Goal: Information Seeking & Learning: Compare options

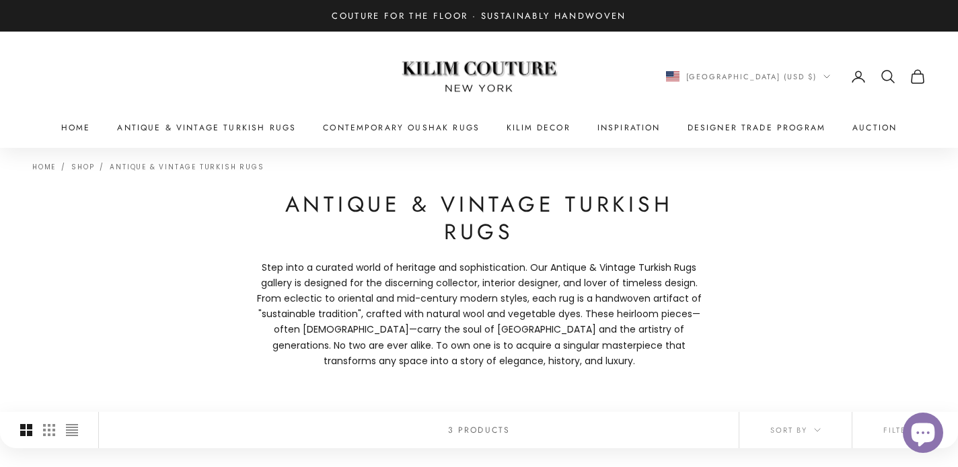
click at [884, 73] on icon "Secondary navigation" at bounding box center [888, 77] width 16 height 16
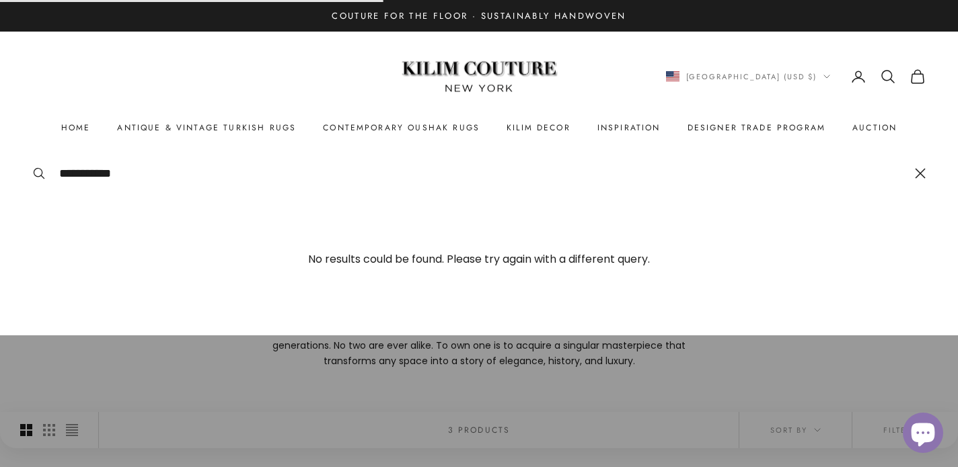
type input "**********"
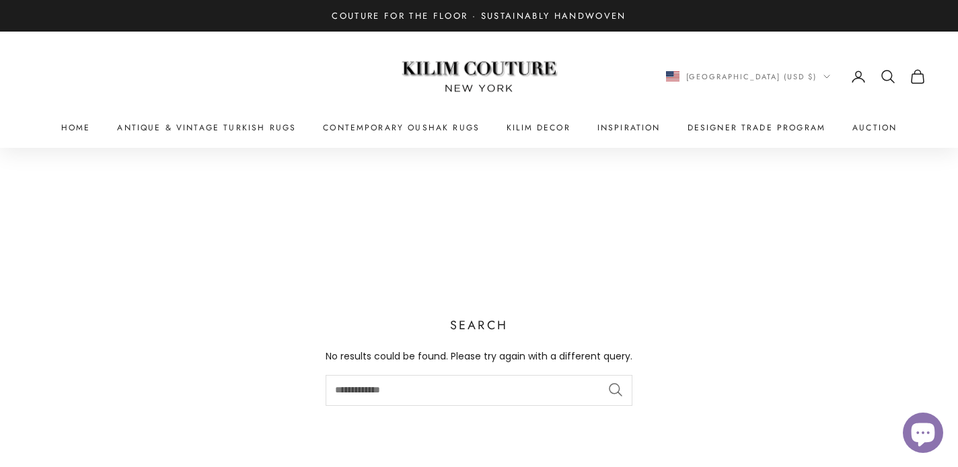
click at [888, 77] on icon "Secondary navigation" at bounding box center [888, 77] width 16 height 16
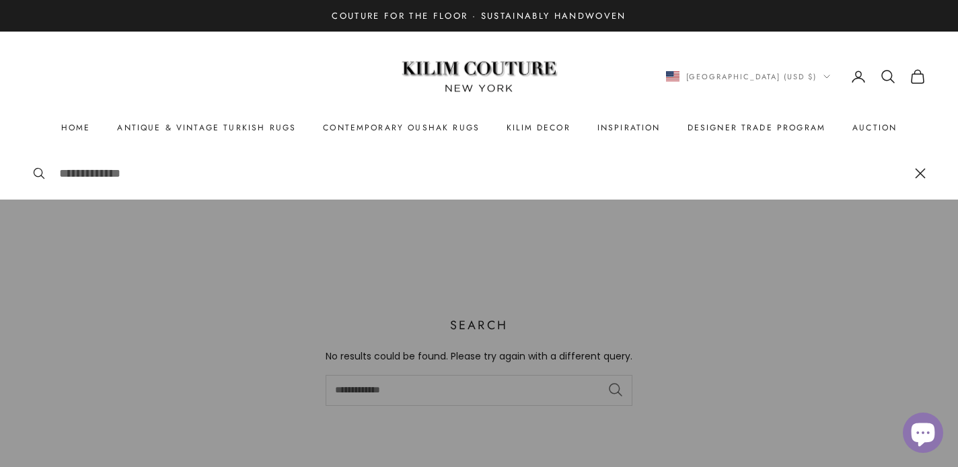
click at [291, 174] on input "Search" at bounding box center [480, 174] width 842 height 20
type input "******"
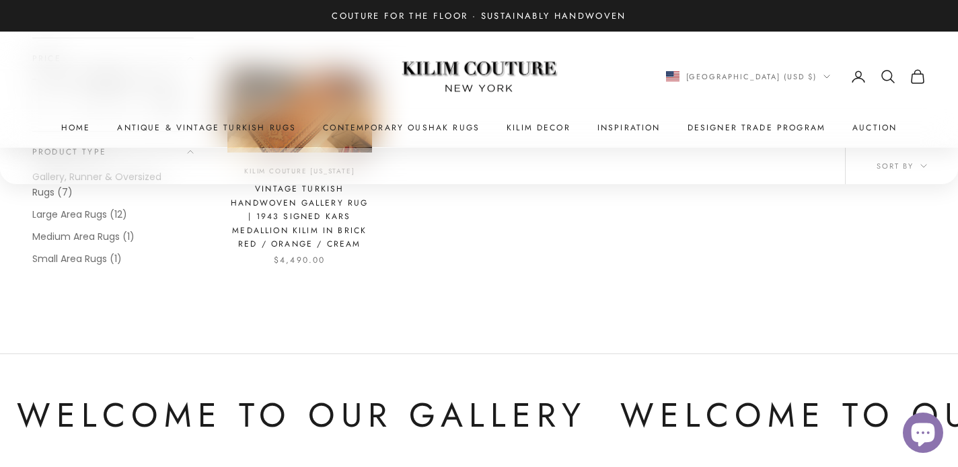
scroll to position [1579, 0]
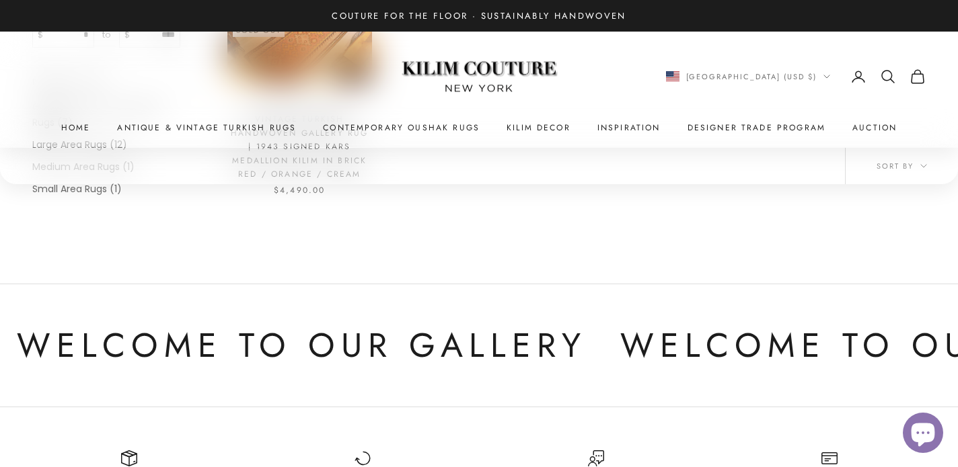
click at [889, 77] on icon "Secondary navigation" at bounding box center [888, 77] width 16 height 16
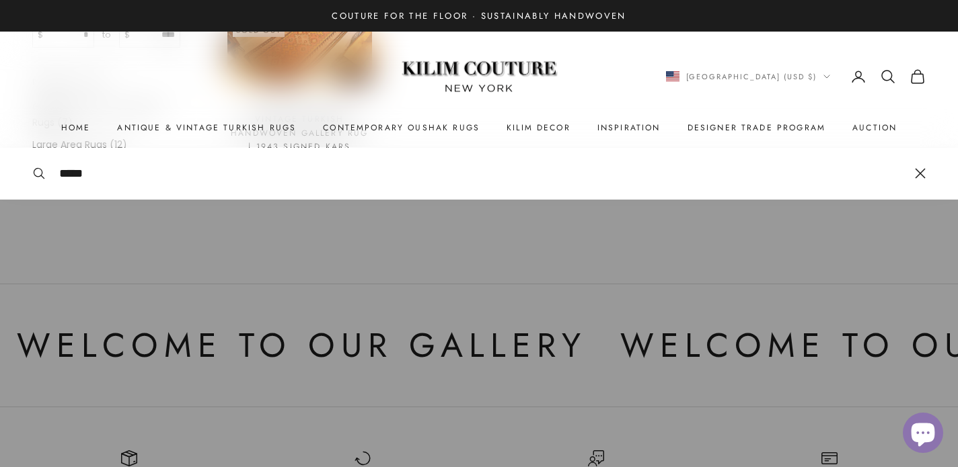
type input "*****"
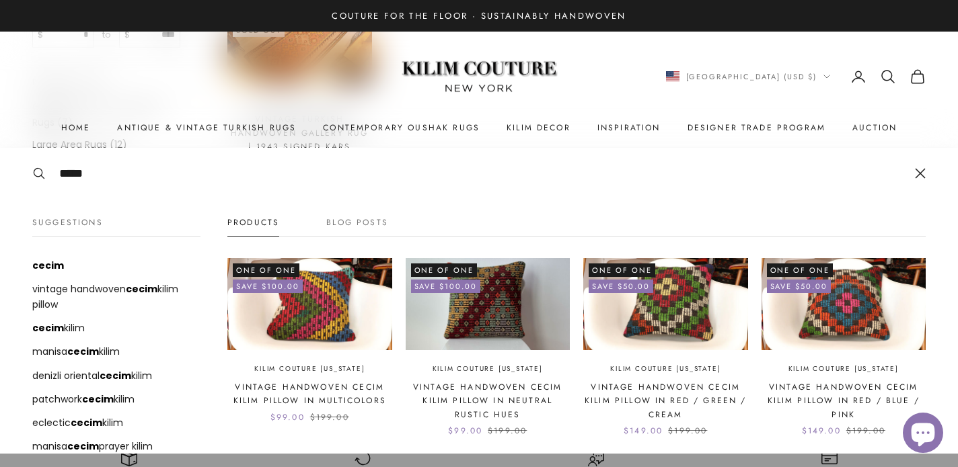
scroll to position [50, 0]
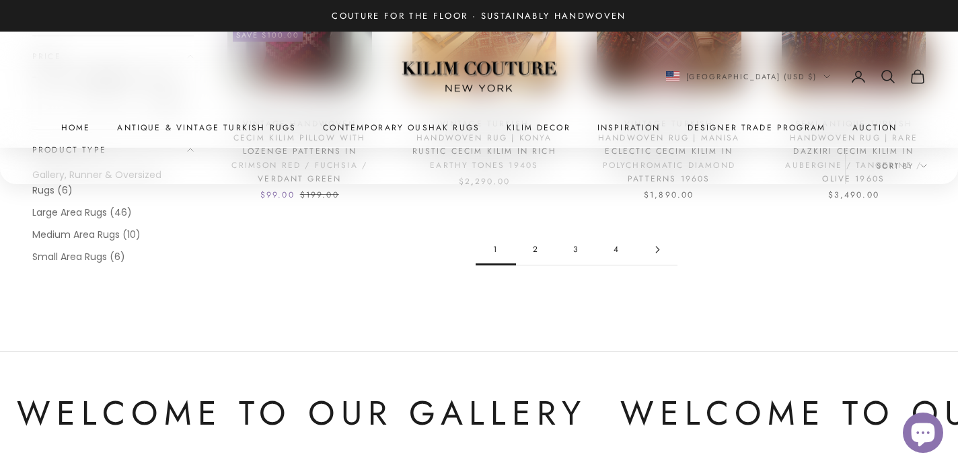
scroll to position [1471, 0]
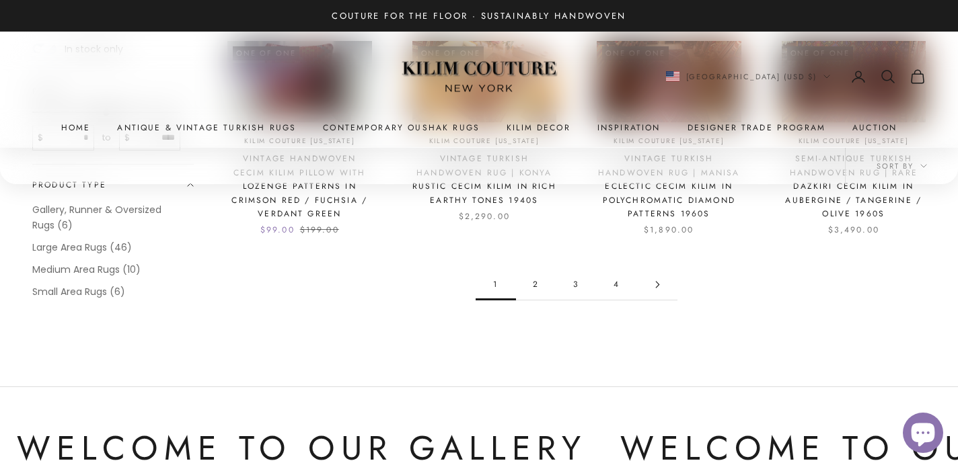
click at [539, 285] on link "2" at bounding box center [536, 285] width 40 height 30
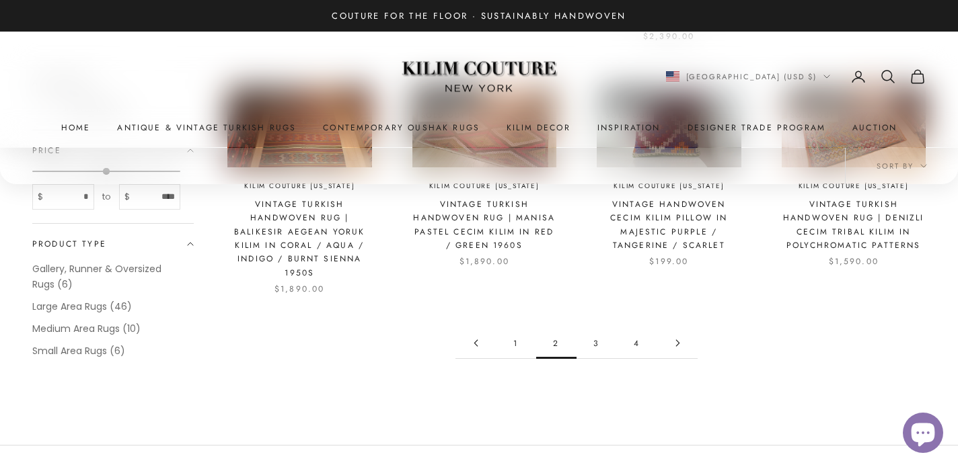
scroll to position [1639, 0]
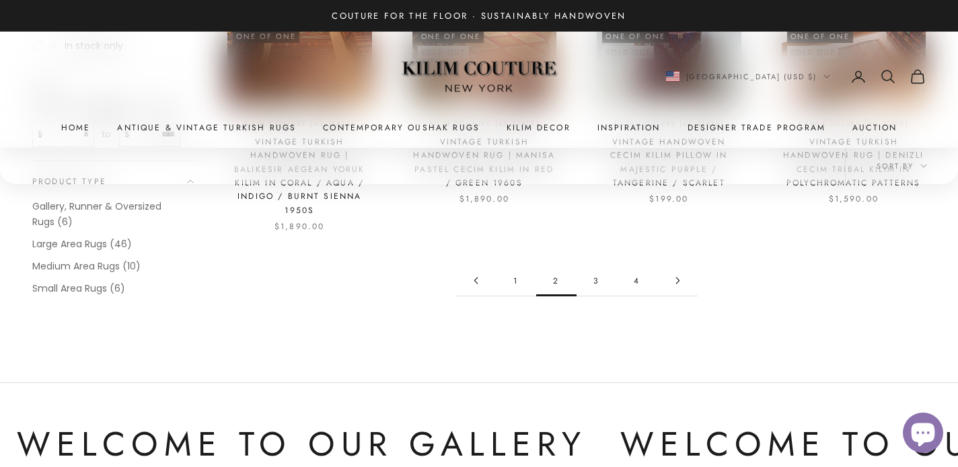
click at [597, 272] on link "3" at bounding box center [596, 281] width 40 height 30
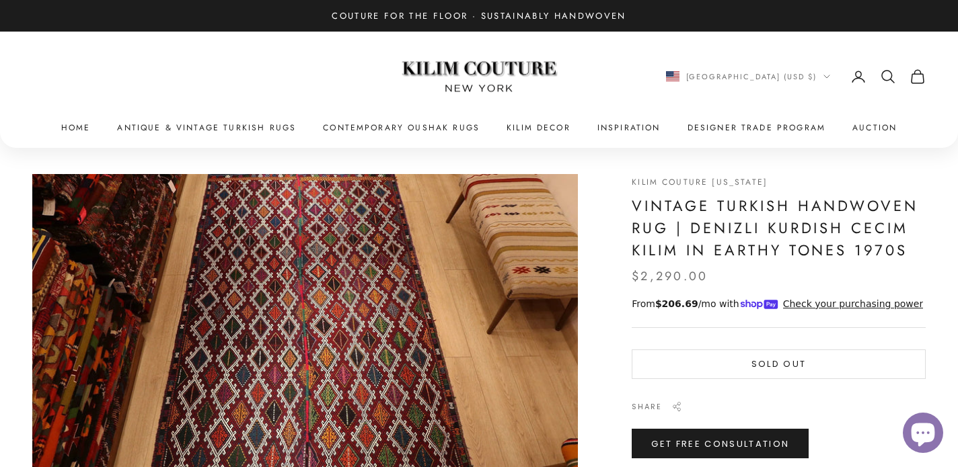
scroll to position [8, 0]
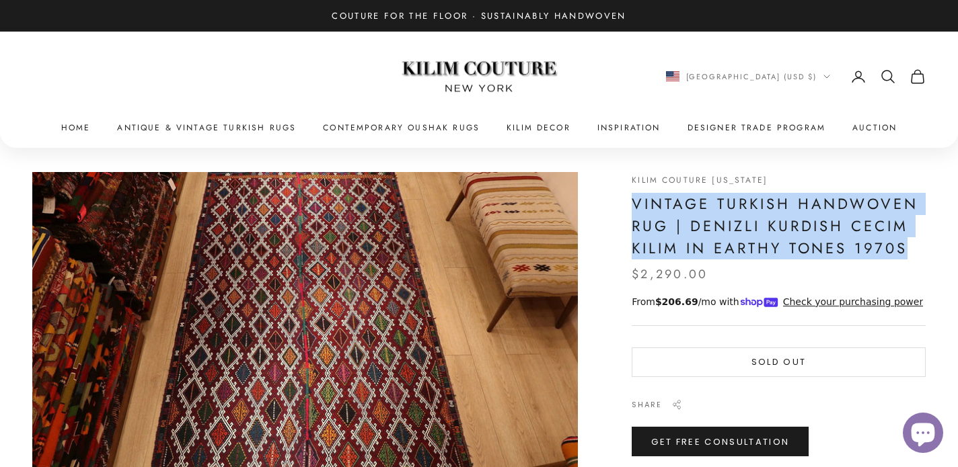
drag, startPoint x: 632, startPoint y: 205, endPoint x: 923, endPoint y: 252, distance: 294.3
click at [923, 252] on h1 "Vintage Turkish Handwoven Rug | Denizli Kurdish Cecim Kilim in Earthy Tones 197…" at bounding box center [779, 226] width 294 height 67
copy h1 "Vintage Turkish Handwoven Rug | Denizli Kurdish Cecim Kilim in Earthy Tones 197…"
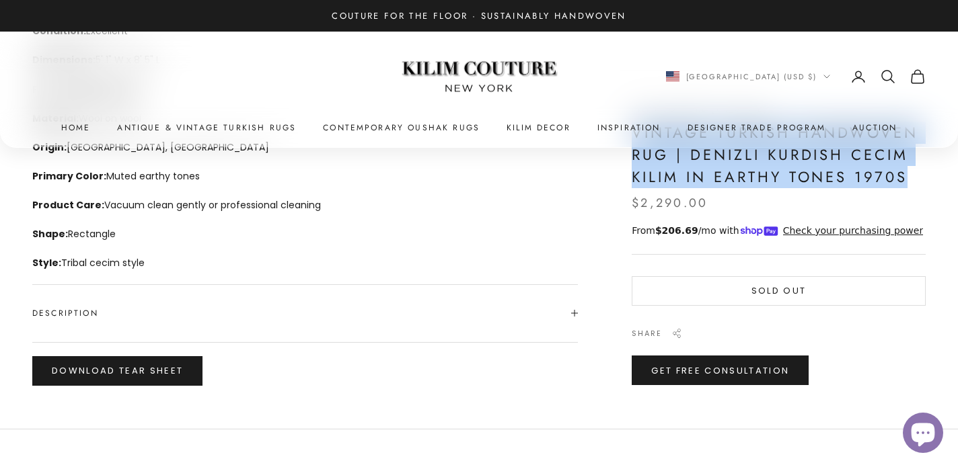
scroll to position [816, 0]
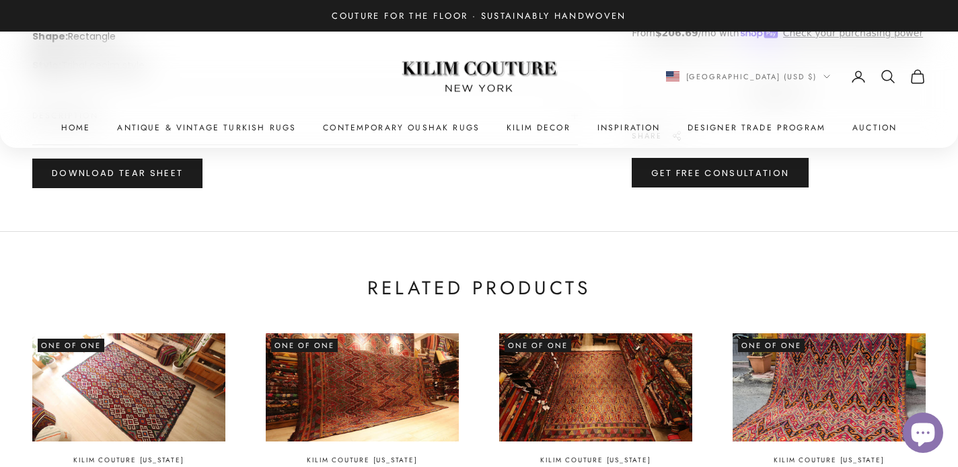
click at [891, 79] on icon "Secondary navigation" at bounding box center [888, 77] width 16 height 16
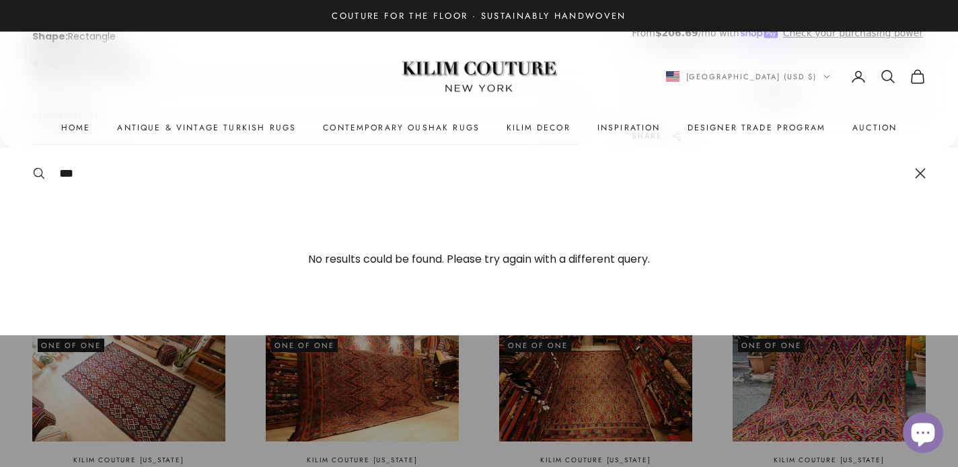
type input "***"
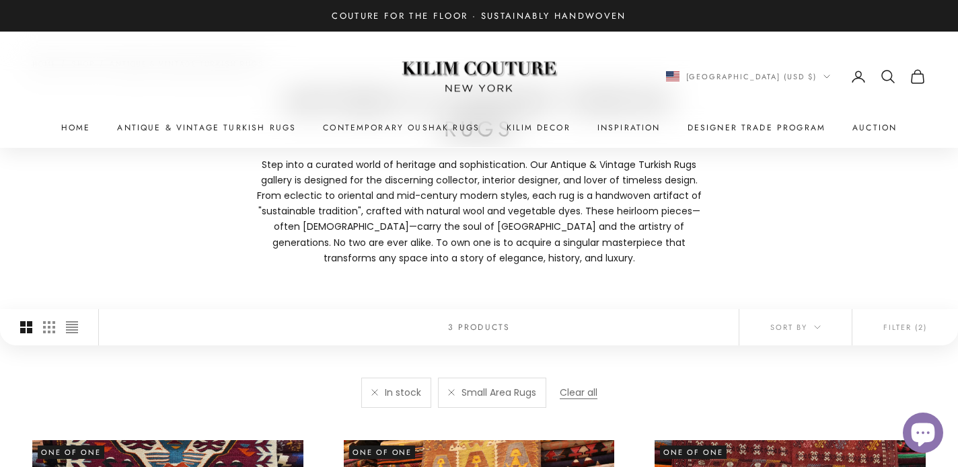
scroll to position [106, 0]
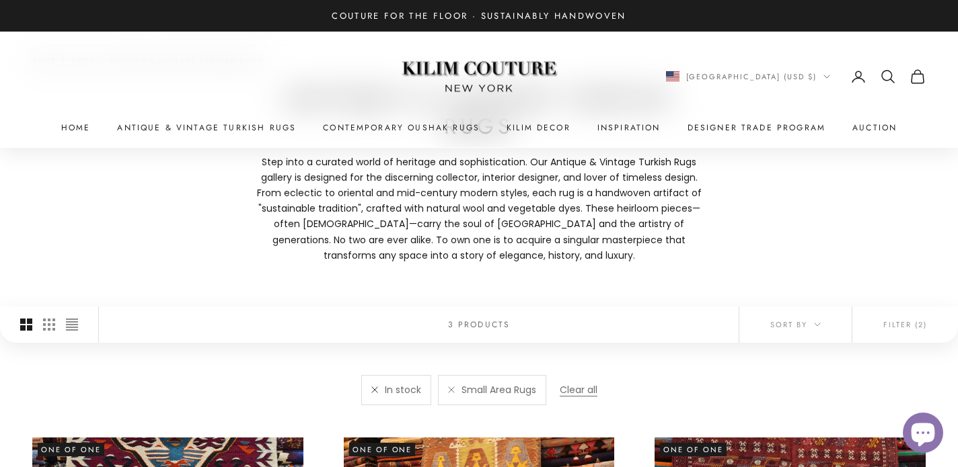
click at [375, 389] on link at bounding box center [374, 390] width 7 height 7
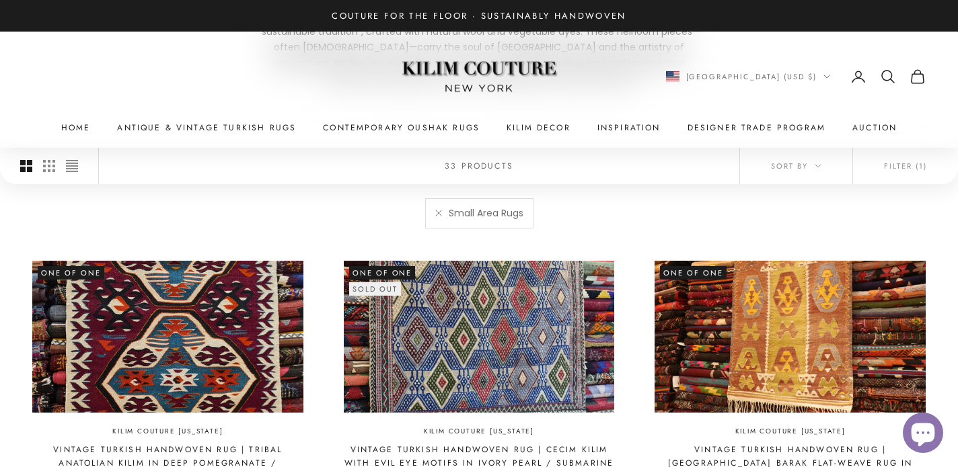
scroll to position [283, 0]
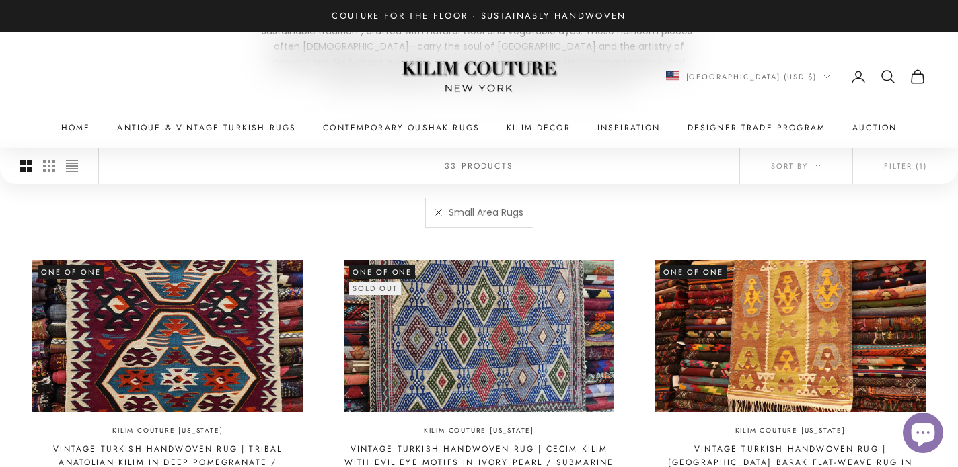
click at [439, 216] on link at bounding box center [438, 212] width 7 height 7
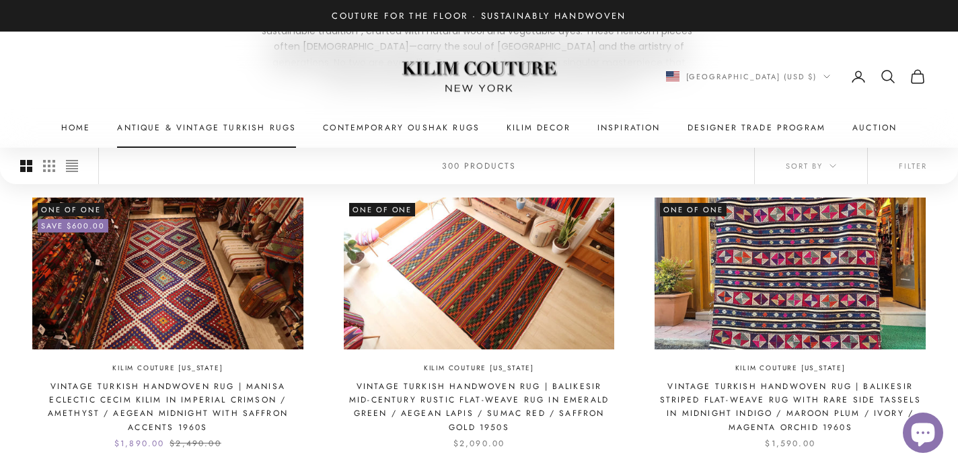
click at [282, 128] on link "Antique & Vintage Turkish Rugs" at bounding box center [206, 127] width 179 height 13
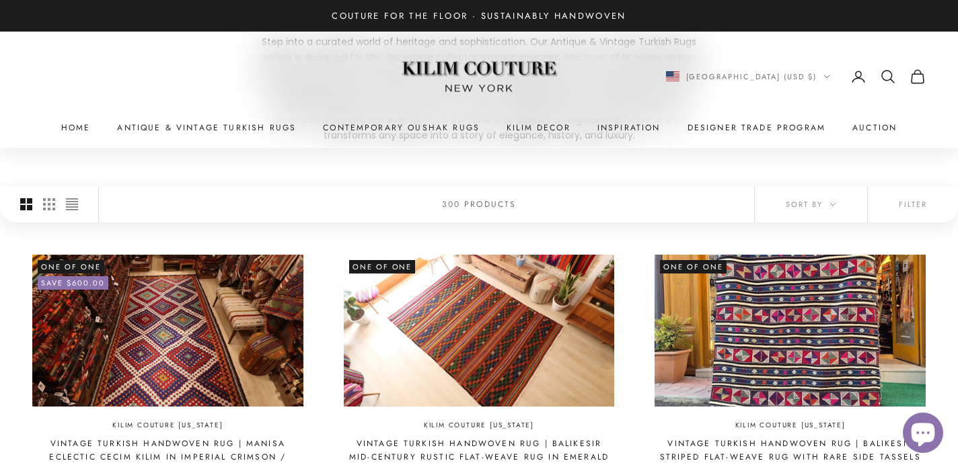
scroll to position [228, 0]
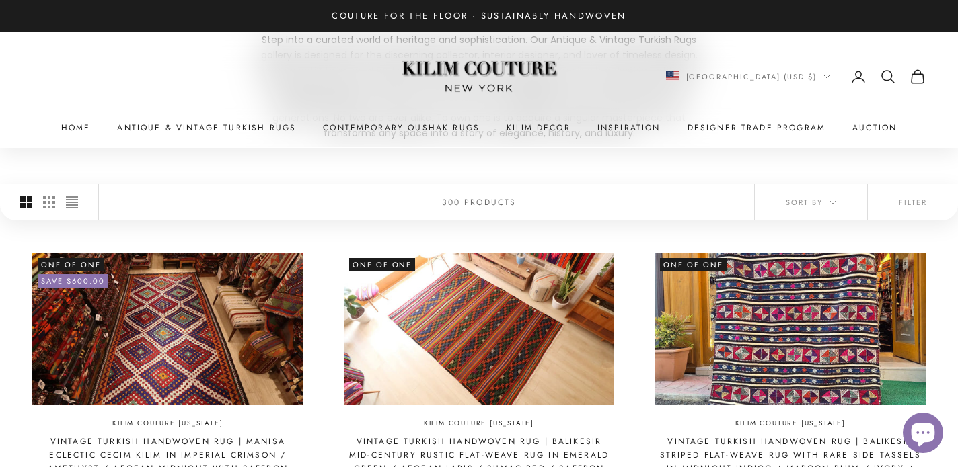
click at [223, 144] on x-header "Kilim Couture New York Navigation menu Home Antique & Vintage Turkish Rugs Cont…" at bounding box center [479, 90] width 958 height 116
click at [235, 129] on link "Antique & Vintage Turkish Rugs" at bounding box center [206, 127] width 179 height 13
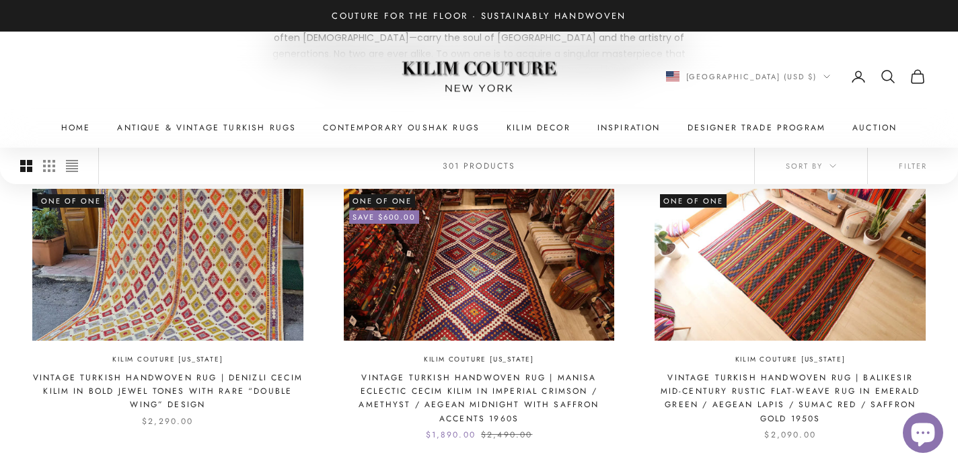
scroll to position [293, 0]
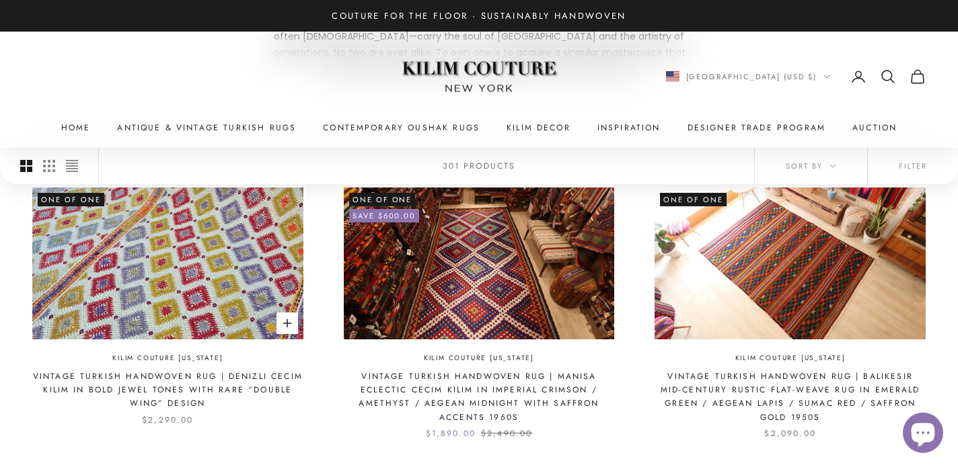
click at [241, 248] on img at bounding box center [167, 264] width 271 height 152
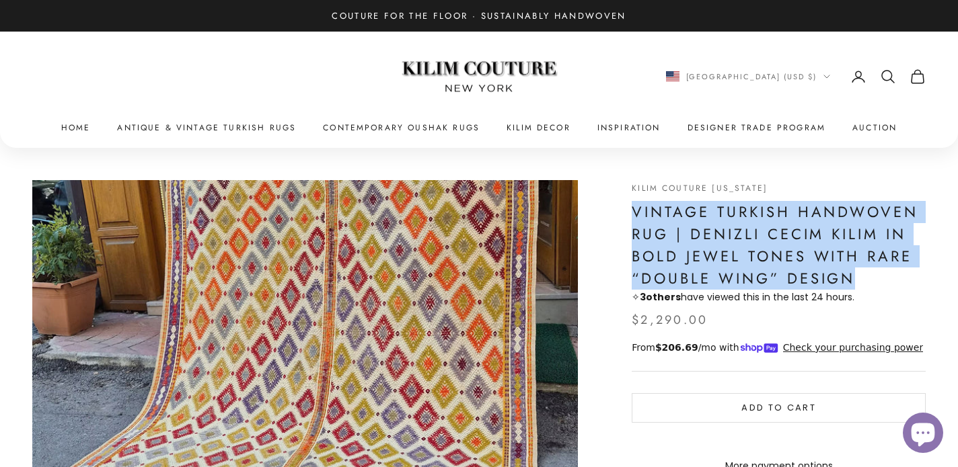
drag, startPoint x: 632, startPoint y: 206, endPoint x: 862, endPoint y: 268, distance: 237.5
click at [862, 268] on h1 "Vintage Turkish Handwoven Rug | Denizli Cecim Kilim in Bold Jewel Tones with Ra…" at bounding box center [779, 245] width 294 height 89
copy h1 "Vintage Turkish Handwoven Rug | Denizli Cecim Kilim in Bold Jewel Tones with Ra…"
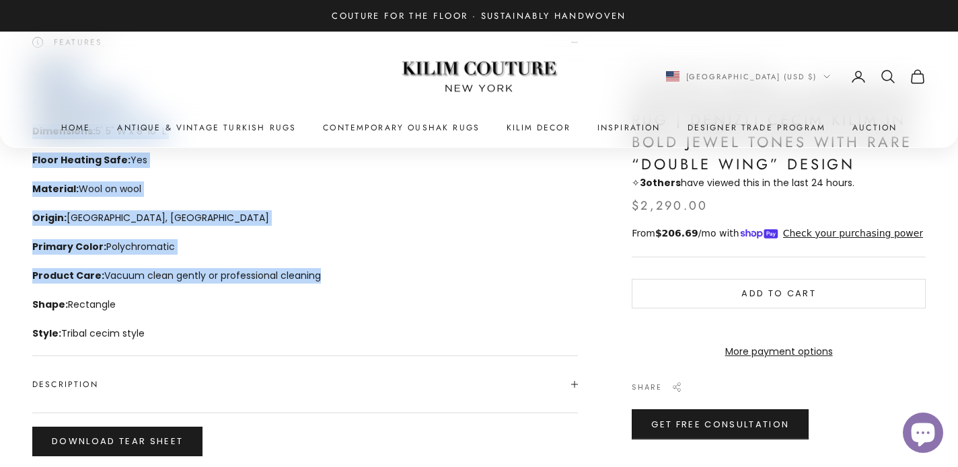
scroll to position [610, 0]
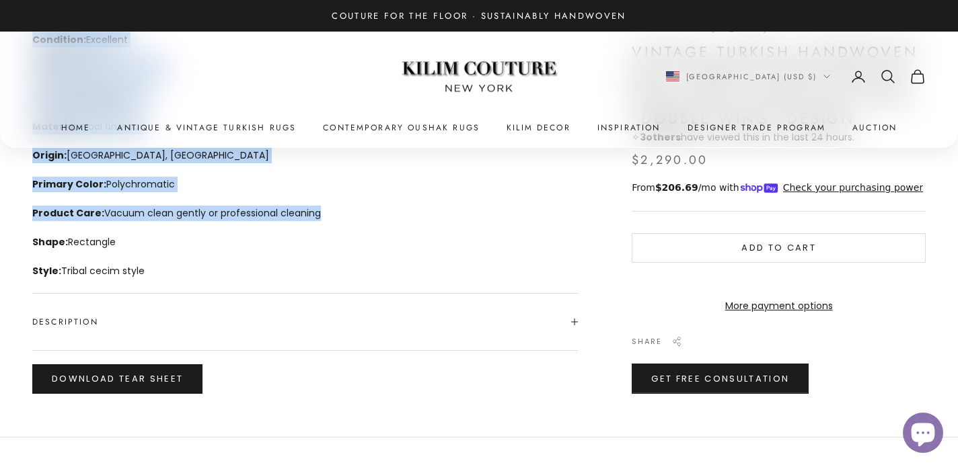
drag, startPoint x: 30, startPoint y: 178, endPoint x: 225, endPoint y: 284, distance: 222.4
copy details "Age: 1970s Condition: Excellent Dimensions: 5' 5" W x 8' 10" L Floor Heating Sa…"
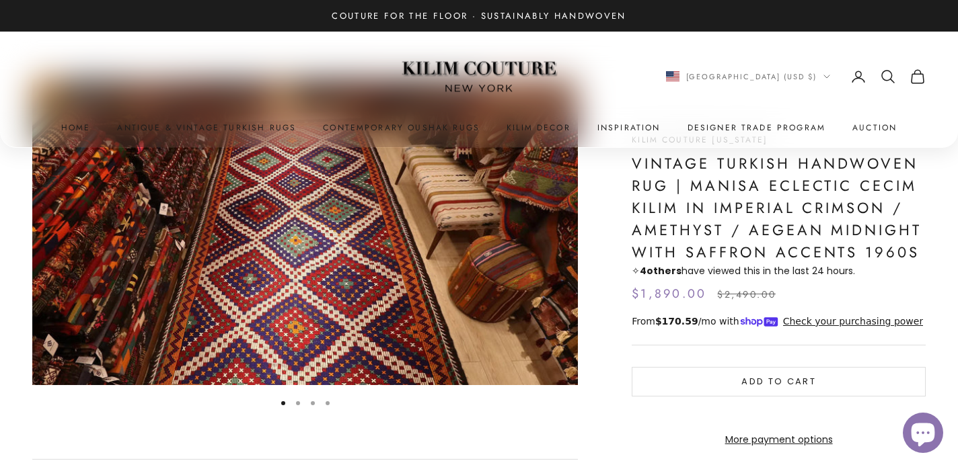
scroll to position [70, 0]
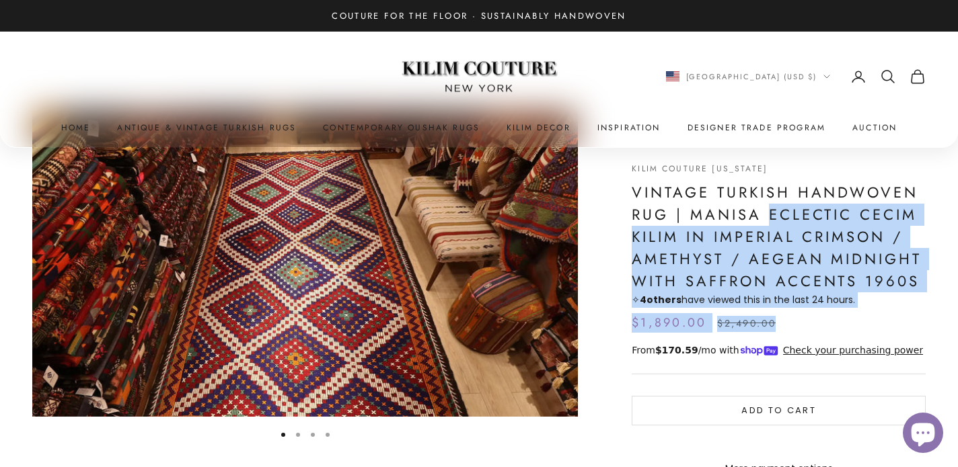
drag, startPoint x: 765, startPoint y: 212, endPoint x: 927, endPoint y: 276, distance: 173.6
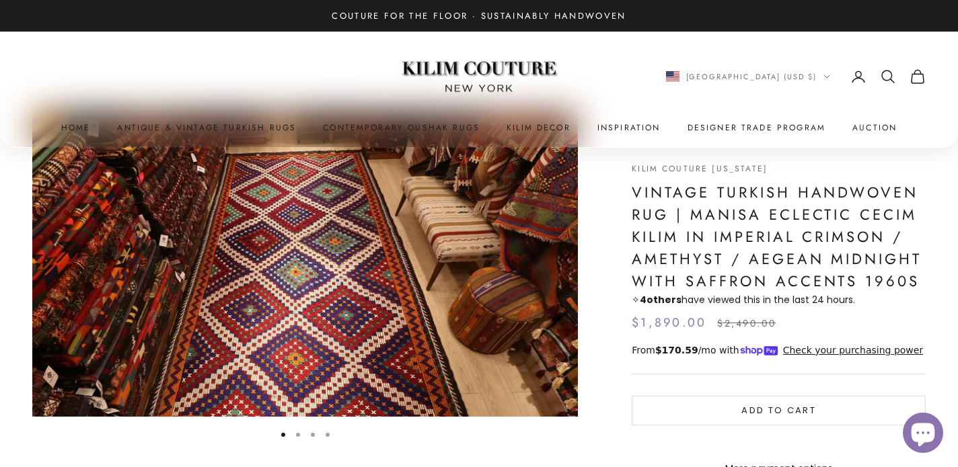
click at [921, 276] on h1 "Vintage Turkish Handwoven Rug | Manisa Eclectic Cecim Kilim in Imperial Crimson…" at bounding box center [779, 237] width 294 height 111
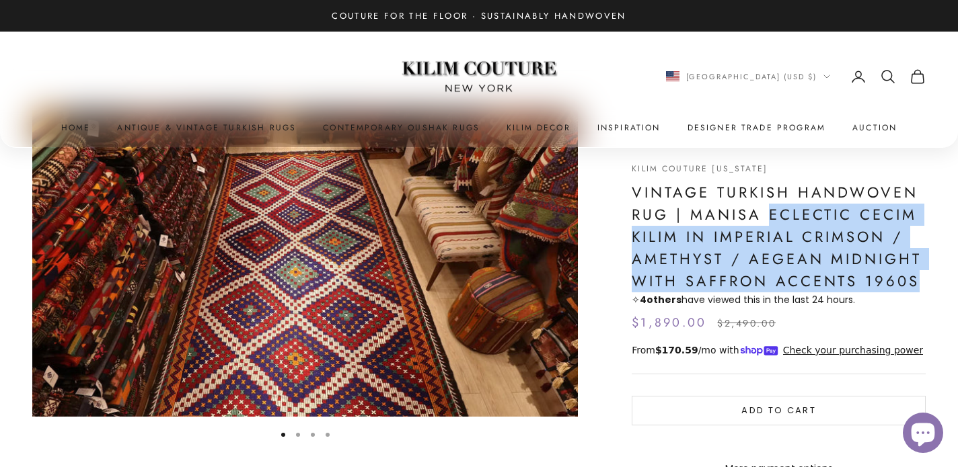
drag, startPoint x: 767, startPoint y: 211, endPoint x: 917, endPoint y: 272, distance: 161.4
click at [917, 272] on h1 "Vintage Turkish Handwoven Rug | Manisa Eclectic Cecim Kilim in Imperial Crimson…" at bounding box center [779, 237] width 294 height 111
copy h1 "Eclectic Cecim Kilim in Imperial Crimson / Amethyst / Aegean Midnight with Saff…"
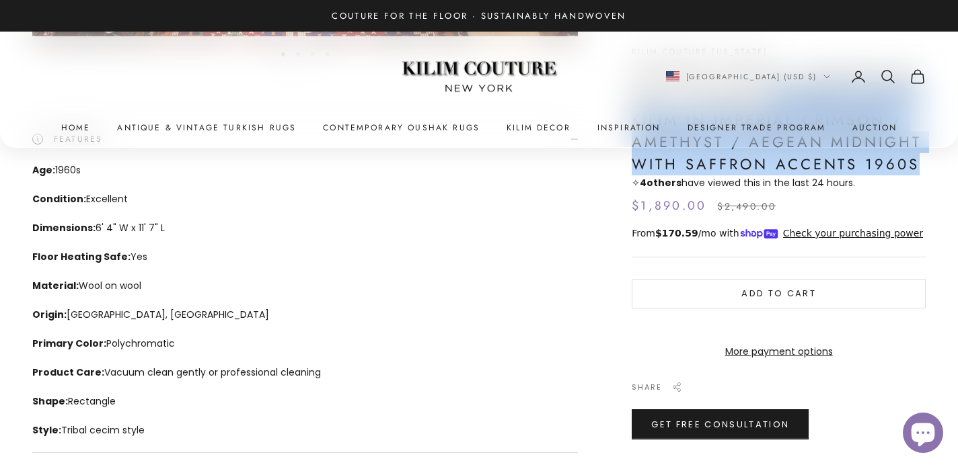
scroll to position [458, 0]
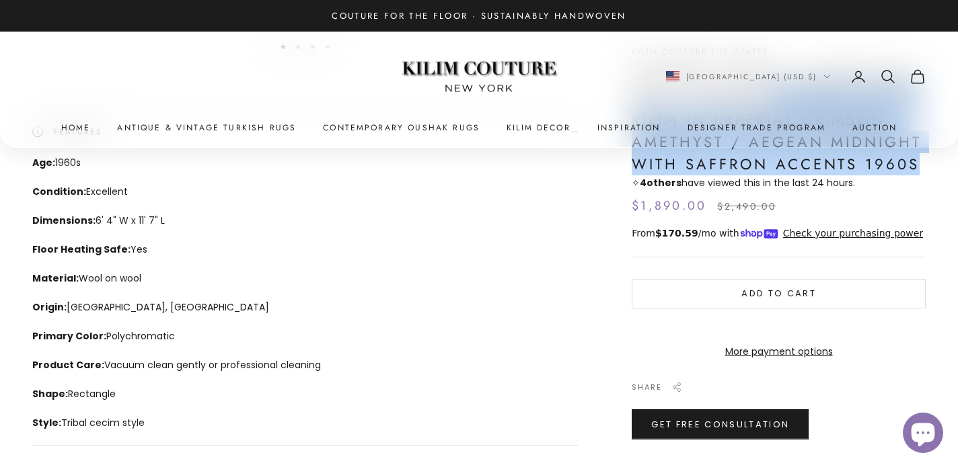
drag, startPoint x: 30, startPoint y: 159, endPoint x: 190, endPoint y: 423, distance: 309.0
click at [190, 423] on div "Zoom picture Go to item 1 Go to item 2 Go to item 3 Go to item 4 Kilim Couture …" at bounding box center [479, 139] width 958 height 899
copy details "Age: 1960s Condition: Excellent Dimensions: 6' 4" W x 11' 7" L Floor Heating Sa…"
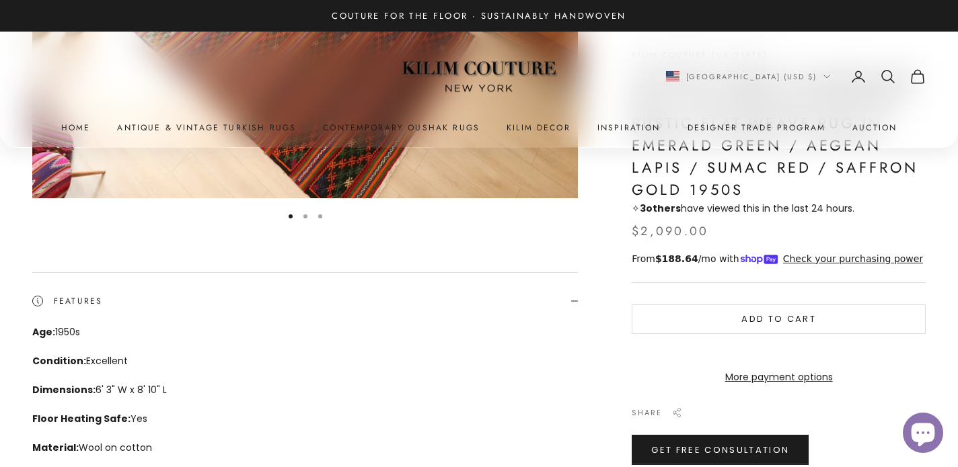
scroll to position [128, 0]
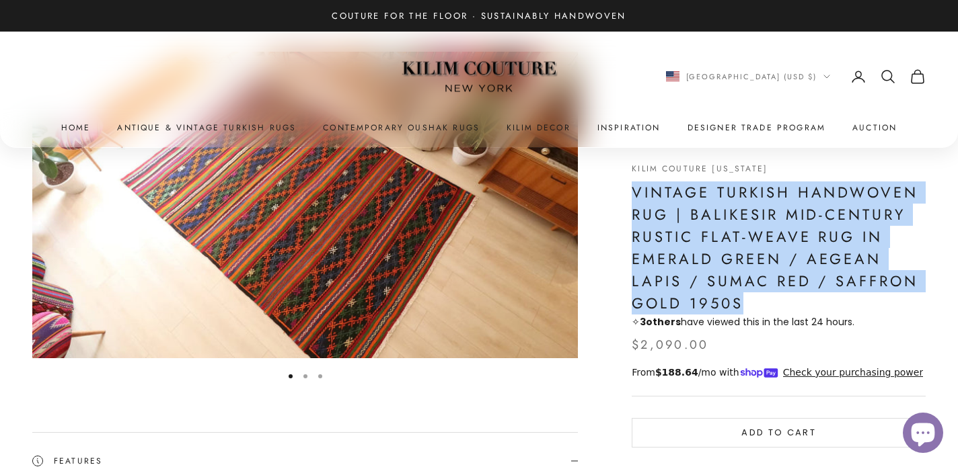
drag, startPoint x: 632, startPoint y: 188, endPoint x: 911, endPoint y: 297, distance: 299.6
click at [911, 297] on h1 "Vintage Turkish Handwoven Rug | Balikesir Mid-Century Rustic Flat-Weave Rug in …" at bounding box center [779, 248] width 294 height 133
copy h1 "Vintage Turkish Handwoven Rug | Balikesir Mid-Century Rustic Flat-Weave Rug in …"
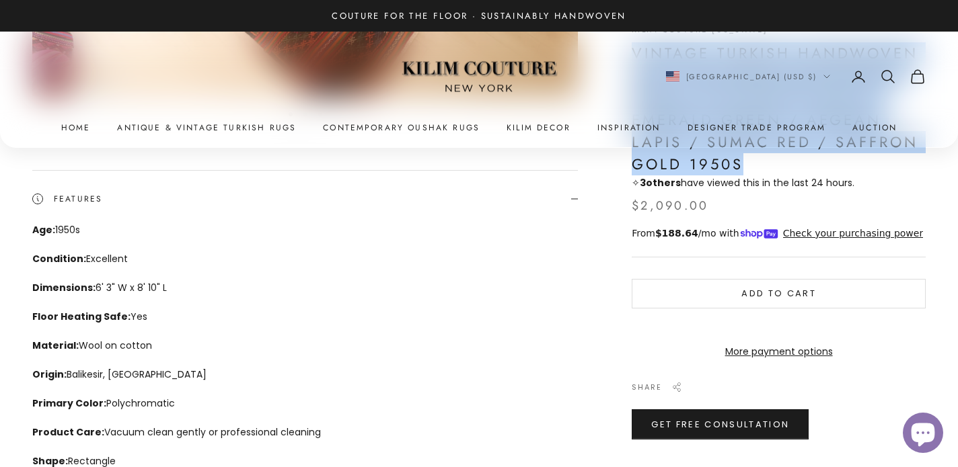
scroll to position [409, 0]
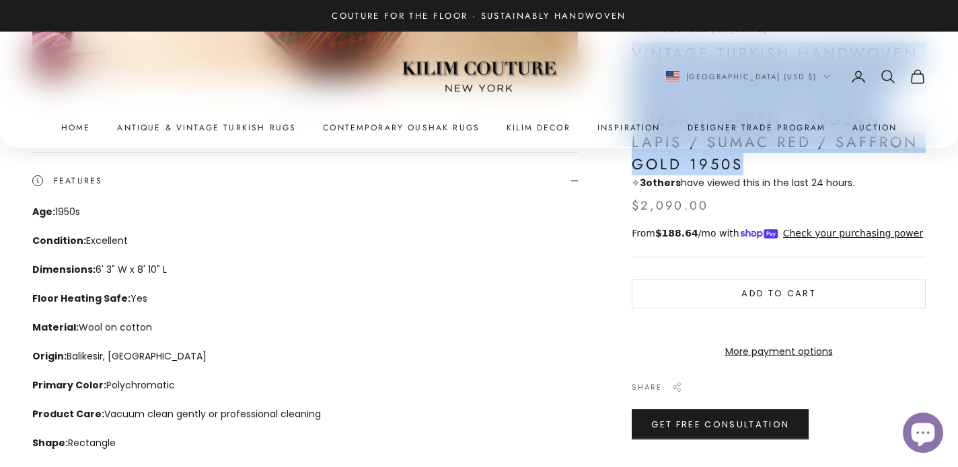
drag, startPoint x: 29, startPoint y: 211, endPoint x: 152, endPoint y: 440, distance: 259.7
click at [152, 440] on div "Zoom picture Go to item 1 Go to item 2 Go to item 3 Kilim Couture New York Vint…" at bounding box center [479, 188] width 958 height 899
copy div "Age: 1950s Condition: Excellent Dimensions: 6' 3" W x 8' 10" L Floor Heating Sa…"
